Goal: Task Accomplishment & Management: Use online tool/utility

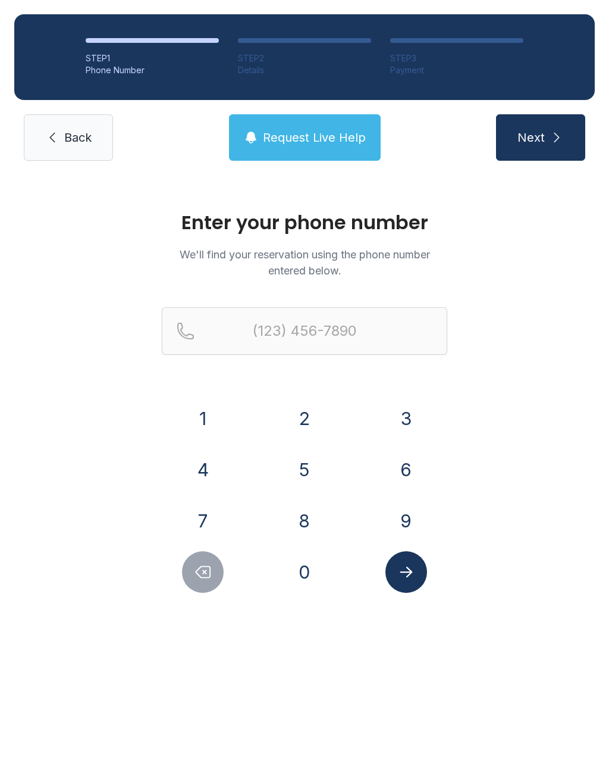
click at [316, 411] on button "2" at bounding box center [305, 418] width 42 height 42
click at [318, 565] on button "0" at bounding box center [305, 572] width 42 height 42
click at [314, 507] on button "8" at bounding box center [305, 521] width 42 height 42
click at [415, 464] on button "6" at bounding box center [407, 470] width 42 height 42
click at [223, 416] on button "1" at bounding box center [203, 418] width 42 height 42
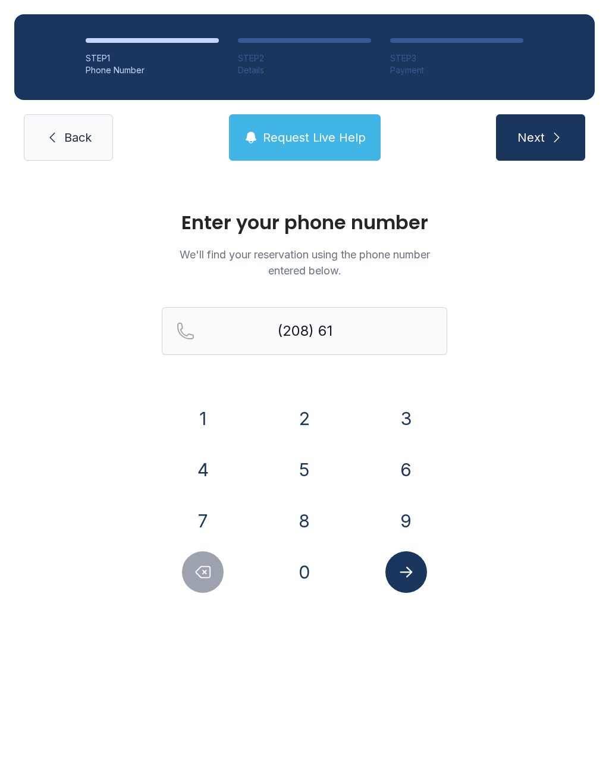
click at [303, 470] on button "5" at bounding box center [305, 470] width 42 height 42
click at [402, 469] on button "6" at bounding box center [407, 470] width 42 height 42
click at [402, 414] on button "3" at bounding box center [407, 418] width 42 height 42
click at [206, 519] on button "7" at bounding box center [203, 521] width 42 height 42
click at [319, 454] on button "5" at bounding box center [305, 470] width 42 height 42
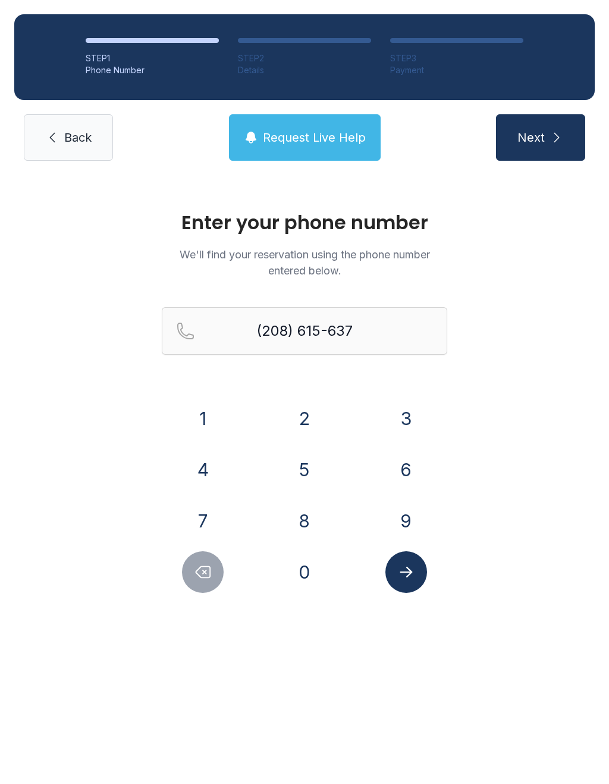
type input "[PHONE_NUMBER]"
click at [536, 129] on button "Next" at bounding box center [540, 137] width 89 height 46
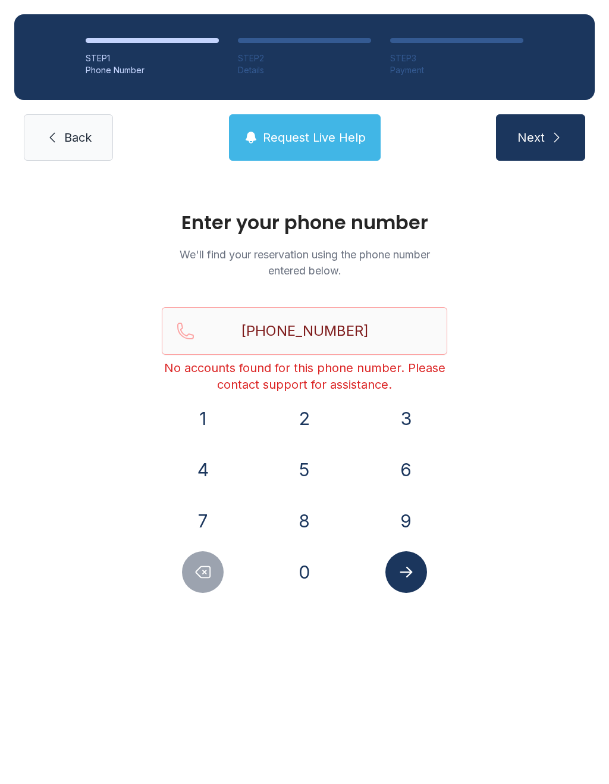
click at [550, 141] on icon "submit" at bounding box center [557, 137] width 14 height 14
click at [540, 137] on button "Next" at bounding box center [540, 137] width 89 height 46
click at [87, 145] on span "Back" at bounding box center [77, 137] width 27 height 17
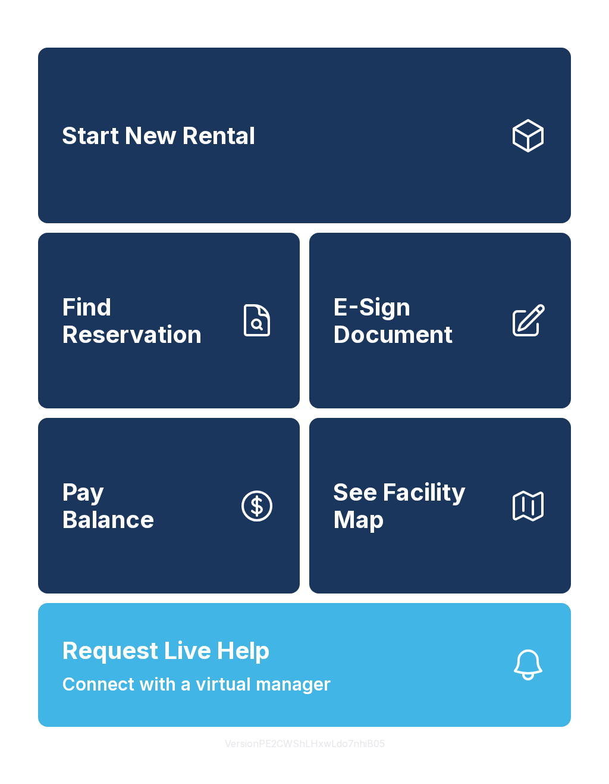
click at [146, 366] on link "Find Reservation" at bounding box center [169, 321] width 262 height 176
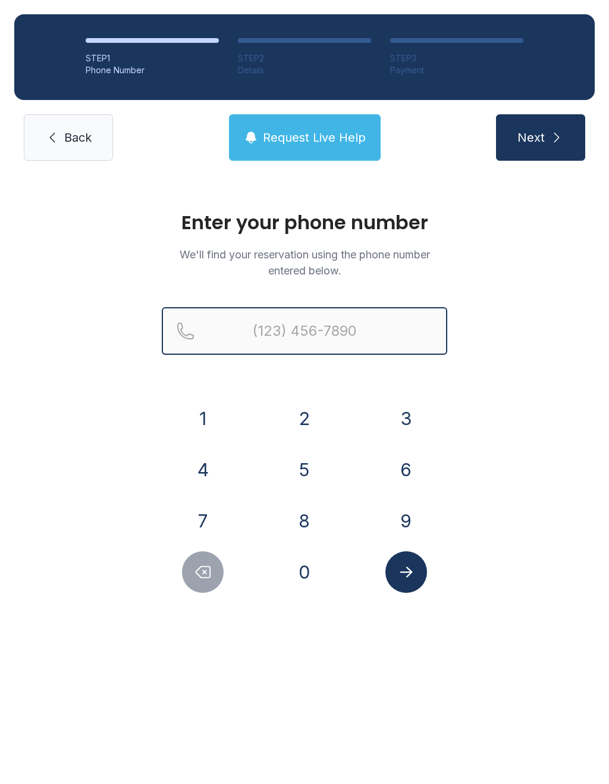
click at [342, 336] on input "Reservation phone number" at bounding box center [305, 331] width 286 height 48
type input "[PHONE_NUMBER]"
click at [540, 137] on button "Next" at bounding box center [540, 137] width 89 height 46
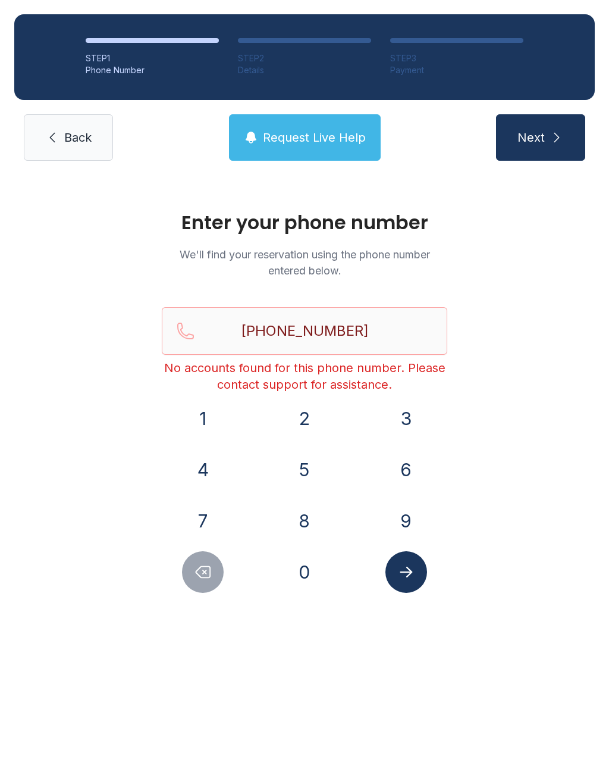
click at [69, 144] on span "Back" at bounding box center [77, 137] width 27 height 17
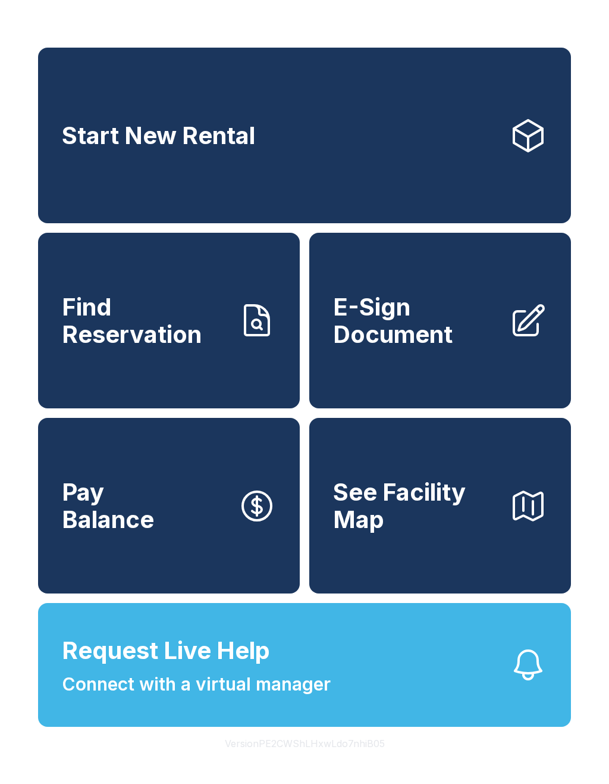
click at [202, 347] on span "Find Reservation" at bounding box center [145, 320] width 167 height 54
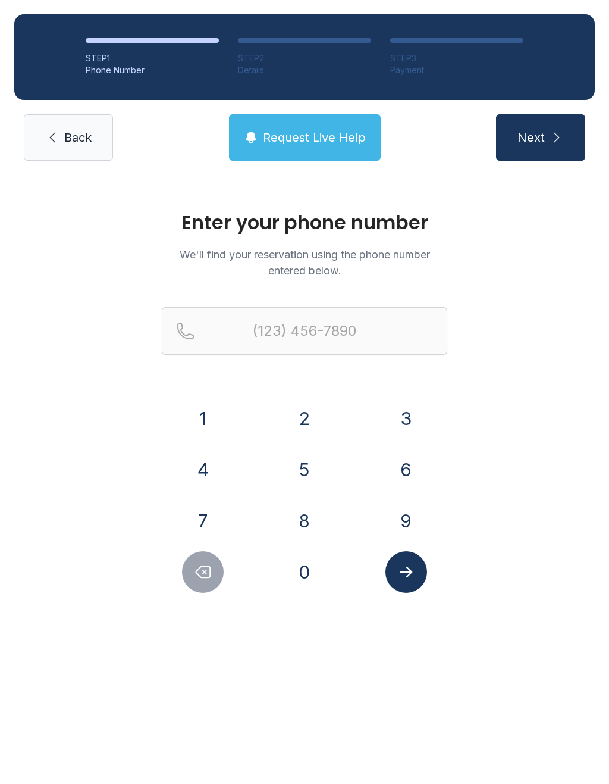
click at [98, 154] on link "Back" at bounding box center [68, 137] width 89 height 46
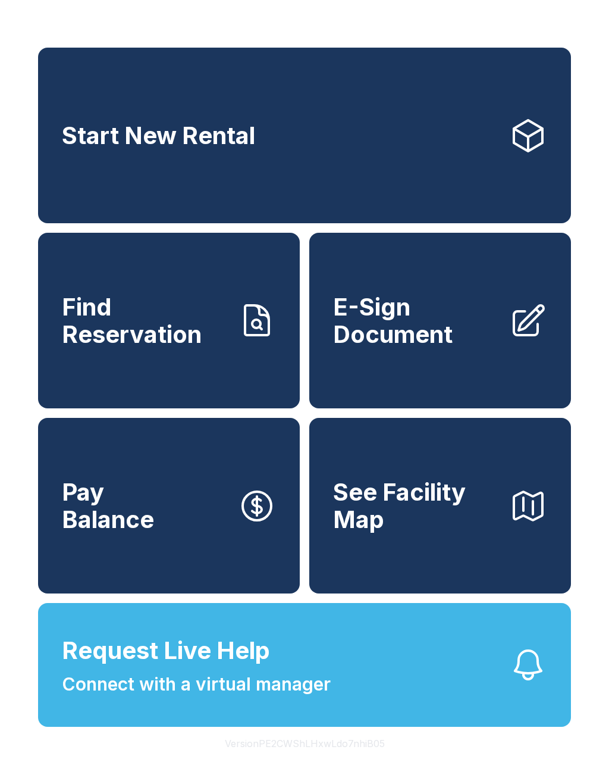
click at [298, 697] on span "Connect with a virtual manager" at bounding box center [196, 684] width 269 height 27
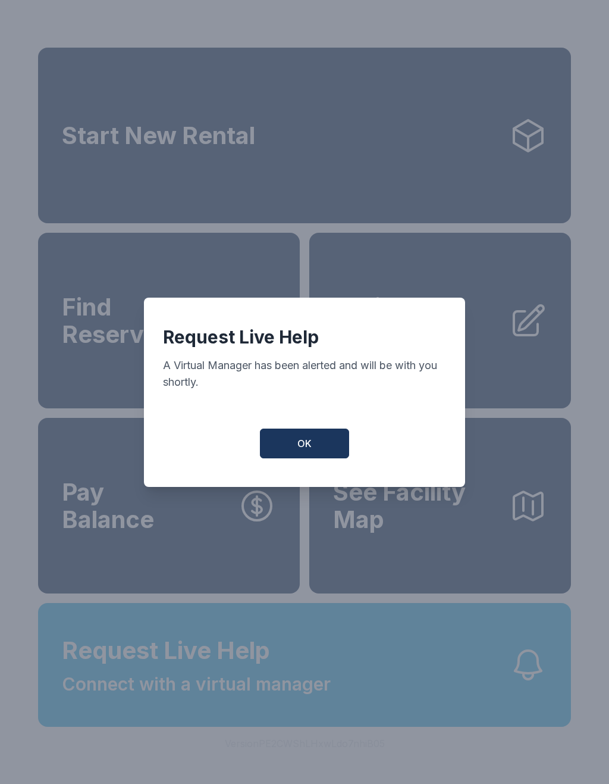
click at [310, 448] on span "OK" at bounding box center [304, 443] width 14 height 14
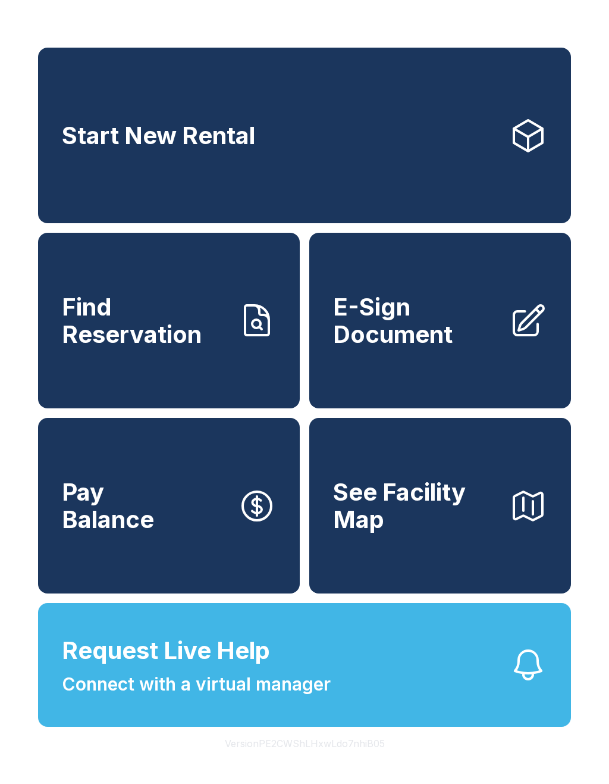
click at [233, 726] on button "Request Live Help Connect with a virtual manager" at bounding box center [304, 665] width 533 height 124
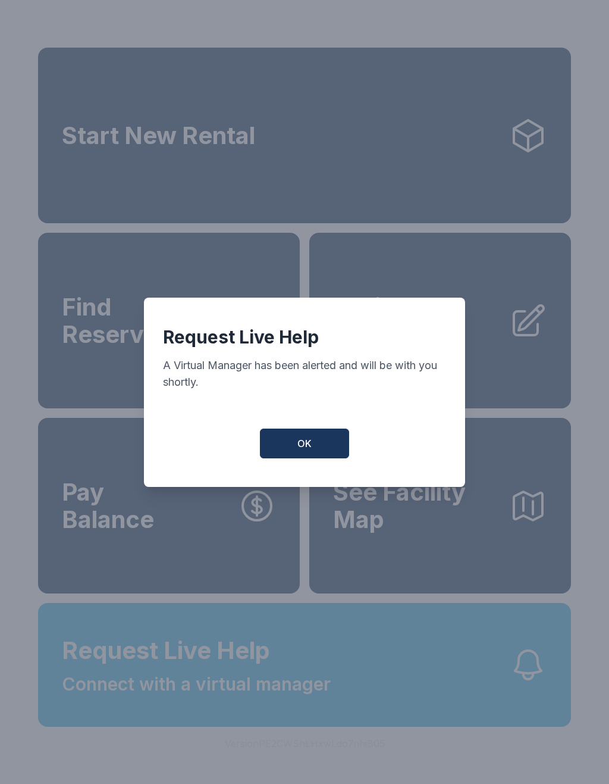
click at [299, 450] on span "OK" at bounding box center [304, 443] width 14 height 14
